Goal: Transaction & Acquisition: Purchase product/service

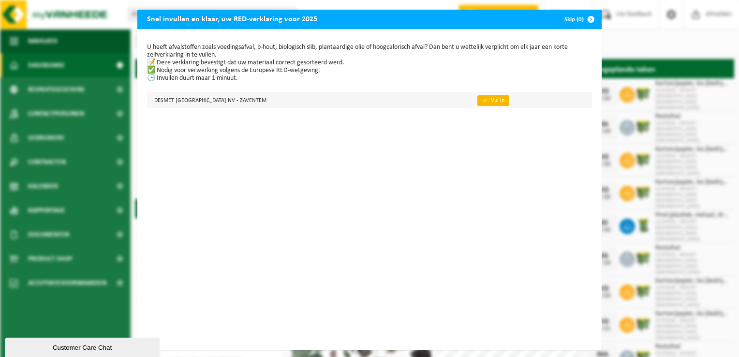
click at [477, 100] on link "👉 Vul in" at bounding box center [493, 100] width 32 height 11
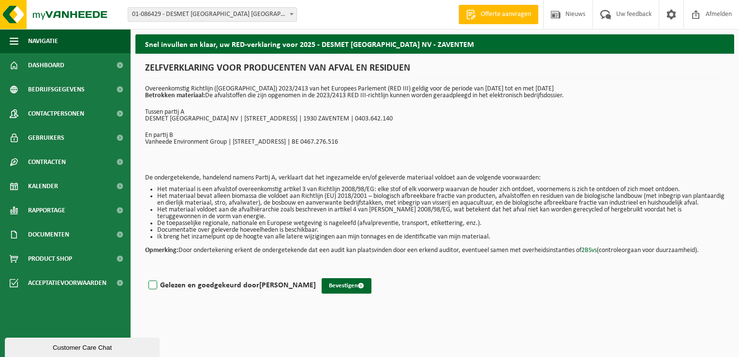
click at [153, 291] on label "Gelezen en goedgekeurd door ANDY DE BOECK" at bounding box center [231, 285] width 169 height 15
click at [316, 273] on input "Gelezen en goedgekeurd door ANDY DE BOECK" at bounding box center [316, 273] width 0 height 0
checkbox input "true"
click at [335, 294] on button "Bevestigen" at bounding box center [347, 285] width 50 height 15
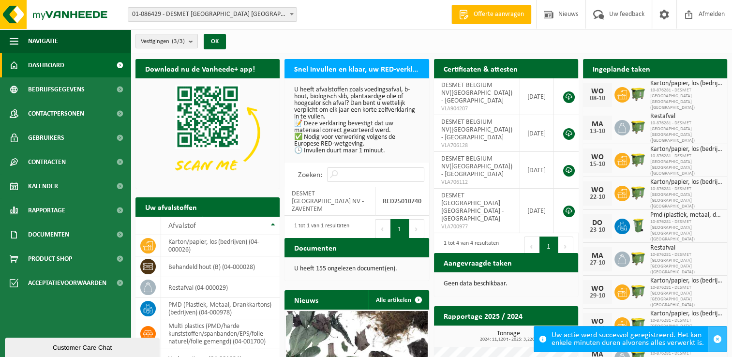
click at [718, 340] on span "button" at bounding box center [717, 339] width 9 height 9
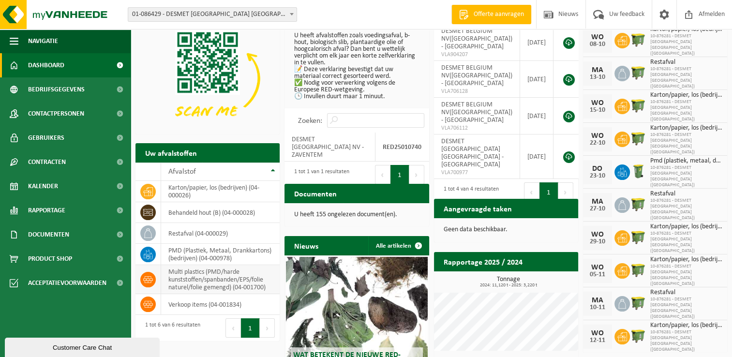
scroll to position [141, 0]
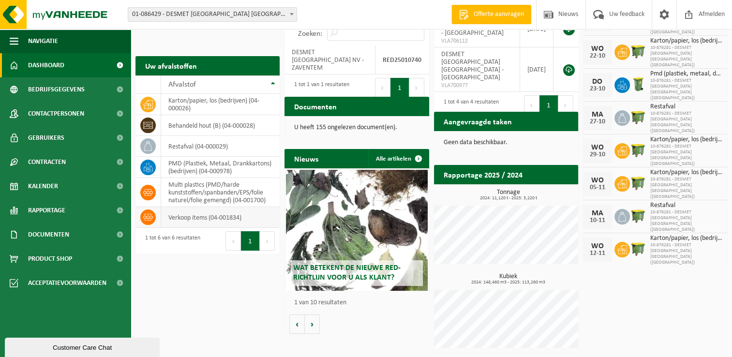
click at [195, 216] on td "verkoop items (04-001834)" at bounding box center [220, 217] width 119 height 21
click at [151, 216] on icon at bounding box center [148, 217] width 10 height 10
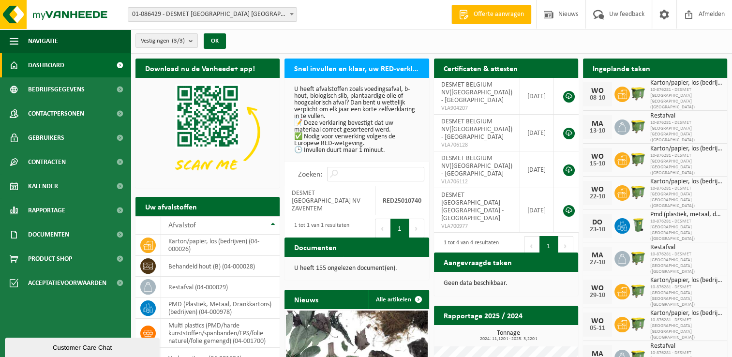
scroll to position [0, 0]
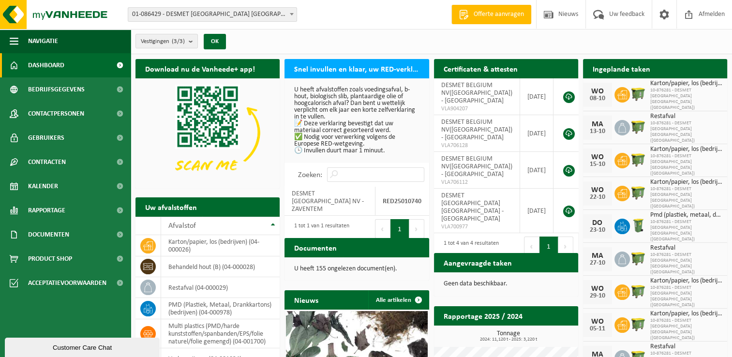
click at [497, 13] on span "Offerte aanvragen" at bounding box center [498, 15] width 55 height 10
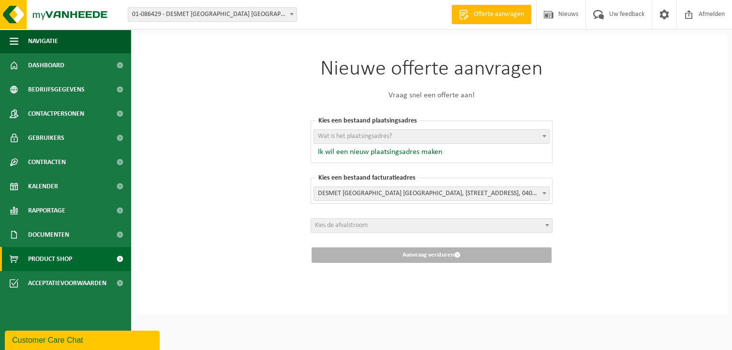
click at [64, 257] on span "Product Shop" at bounding box center [50, 259] width 44 height 24
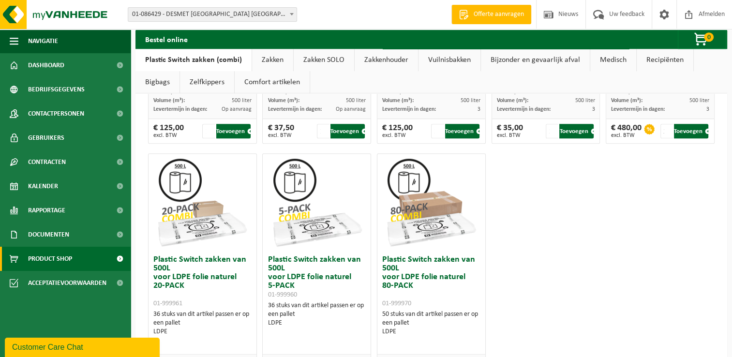
scroll to position [676, 0]
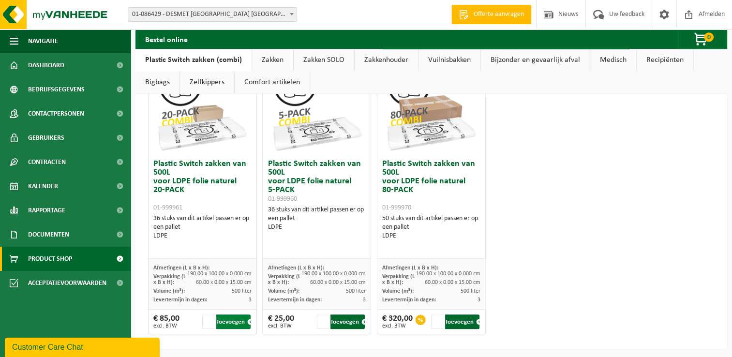
click at [228, 322] on button "Toevoegen" at bounding box center [233, 321] width 34 height 15
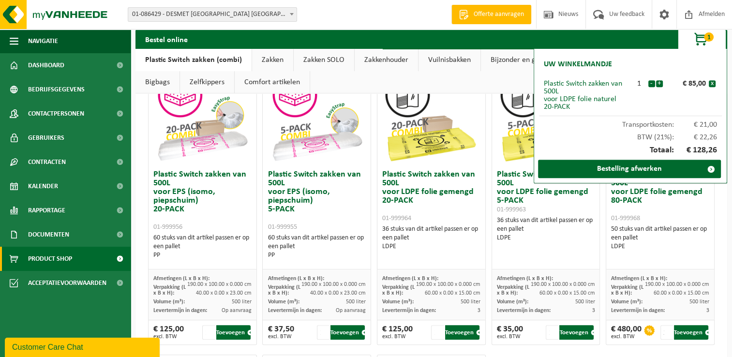
scroll to position [386, 0]
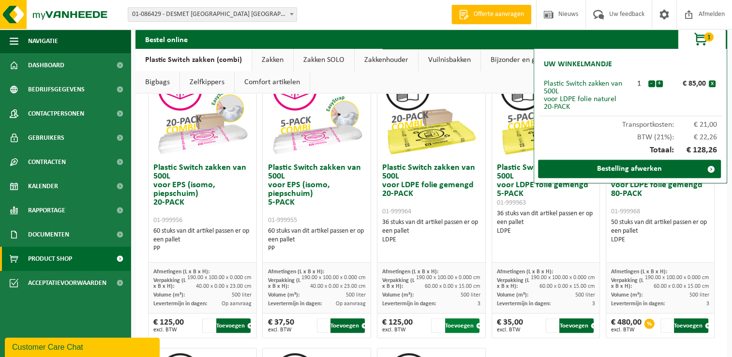
click at [456, 326] on button "Toevoegen" at bounding box center [462, 325] width 34 height 15
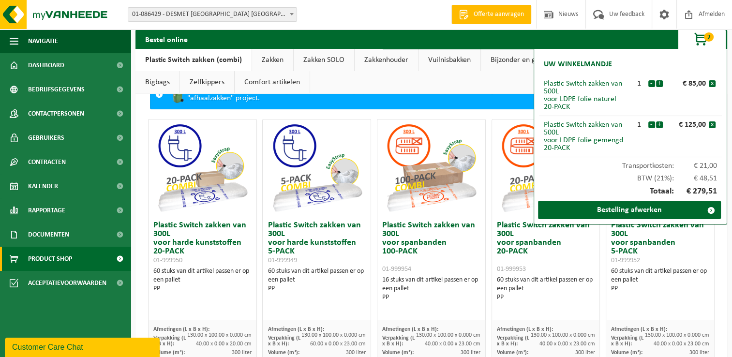
scroll to position [97, 0]
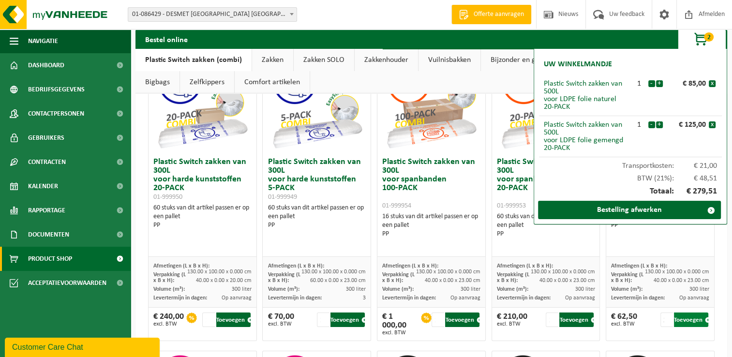
click at [683, 320] on button "Toevoegen" at bounding box center [691, 319] width 34 height 15
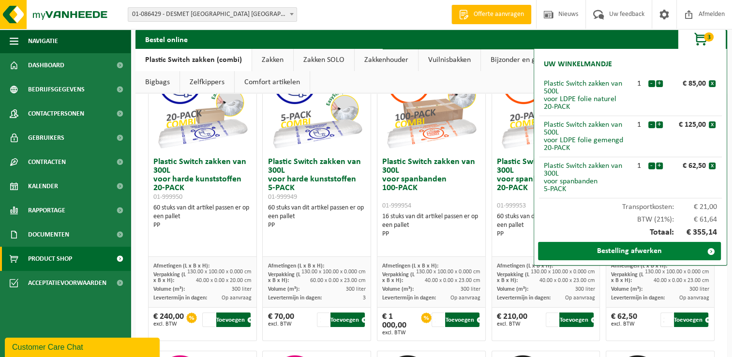
click at [652, 253] on link "Bestelling afwerken" at bounding box center [629, 251] width 183 height 18
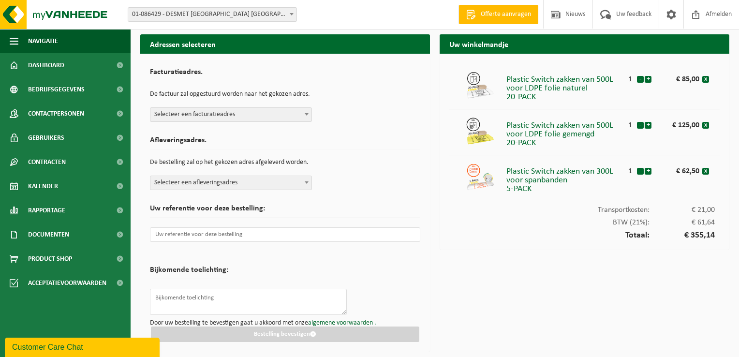
click at [449, 282] on div "Uw winkelmandje Plastic Switch zakken van 500L voor LDPE folie naturel 20-PACK …" at bounding box center [584, 195] width 299 height 322
click at [306, 114] on b at bounding box center [307, 114] width 4 height 2
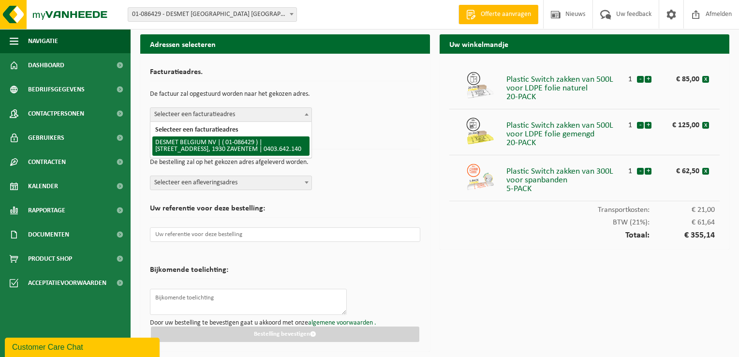
select select "14722"
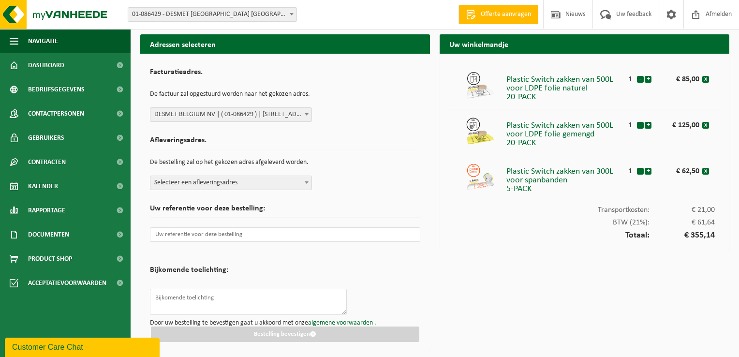
click at [265, 181] on span "Selecteer een afleveringsadres" at bounding box center [230, 183] width 161 height 14
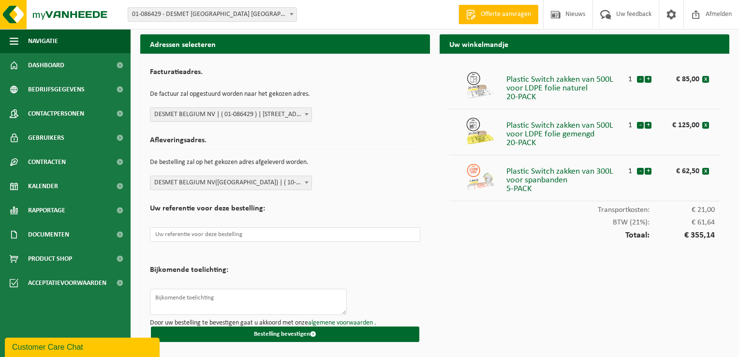
select select "107451"
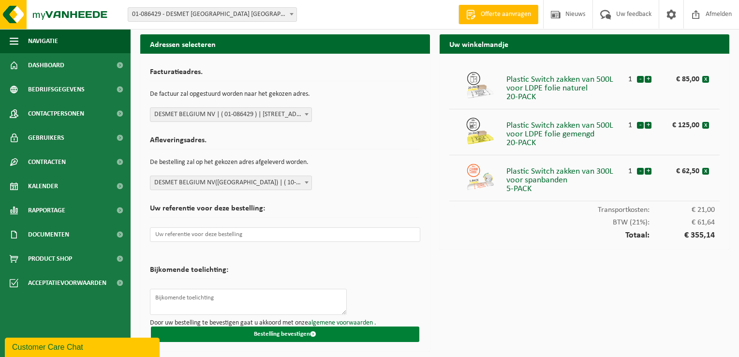
click at [322, 334] on button "Bestelling bevestigen" at bounding box center [285, 334] width 268 height 15
